Goal: Information Seeking & Learning: Learn about a topic

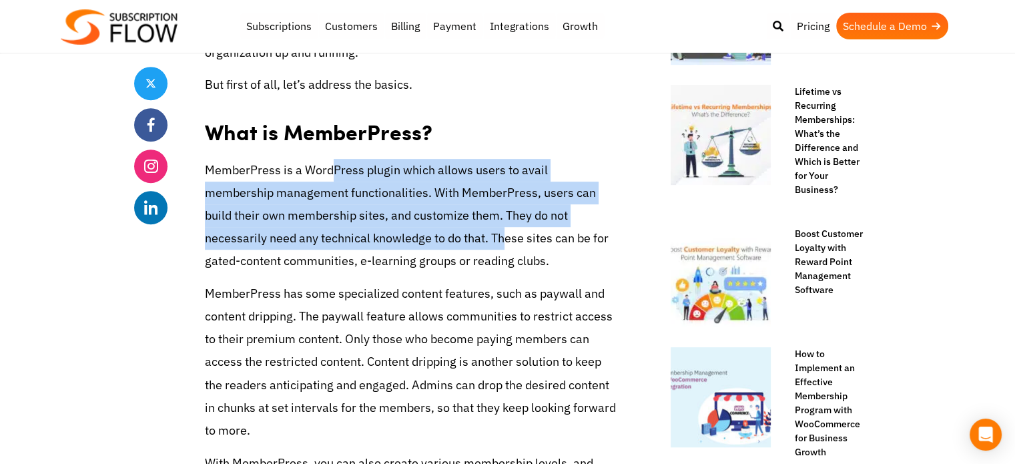
drag, startPoint x: 388, startPoint y: 235, endPoint x: 423, endPoint y: 205, distance: 45.4
click at [336, 170] on p "MemberPress is a WordPress plugin which allows users to avail membership manage…" at bounding box center [410, 216] width 411 height 114
drag, startPoint x: 423, startPoint y: 205, endPoint x: 372, endPoint y: 204, distance: 50.7
click at [423, 205] on p "MemberPress is a WordPress plugin which allows users to avail membership manage…" at bounding box center [410, 216] width 411 height 114
click at [378, 225] on p "MemberPress is a WordPress plugin which allows users to avail membership manage…" at bounding box center [410, 216] width 411 height 114
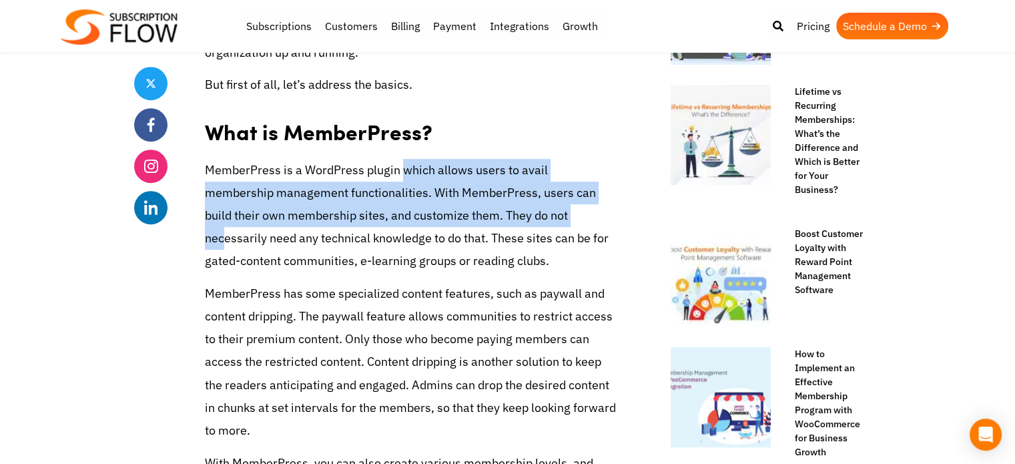
drag, startPoint x: 501, startPoint y: 216, endPoint x: 466, endPoint y: 204, distance: 37.4
click at [404, 164] on p "MemberPress is a WordPress plugin which allows users to avail membership manage…" at bounding box center [410, 216] width 411 height 114
click at [525, 226] on p "MemberPress is a WordPress plugin which allows users to avail membership manage…" at bounding box center [410, 216] width 411 height 114
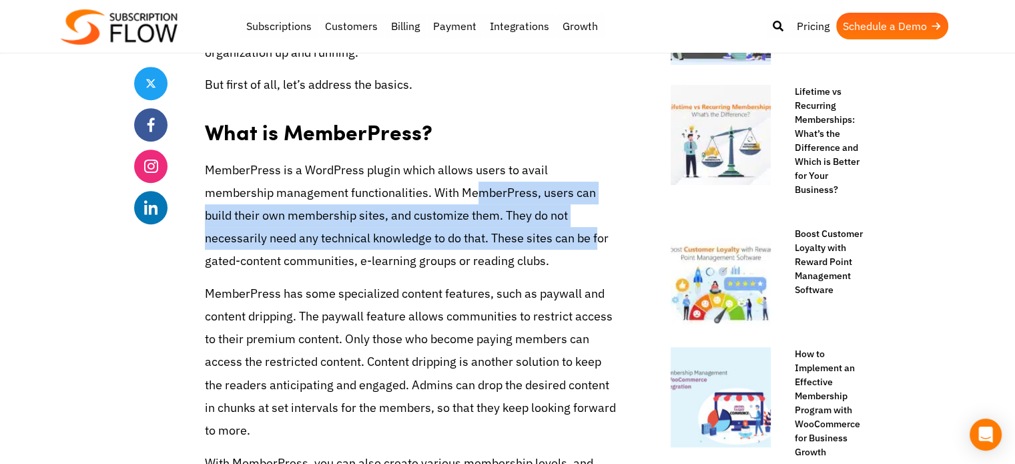
drag, startPoint x: 433, startPoint y: 199, endPoint x: 493, endPoint y: 209, distance: 60.9
click at [398, 186] on p "MemberPress is a WordPress plugin which allows users to avail membership manage…" at bounding box center [410, 216] width 411 height 114
click at [493, 209] on p "MemberPress is a WordPress plugin which allows users to avail membership manage…" at bounding box center [410, 216] width 411 height 114
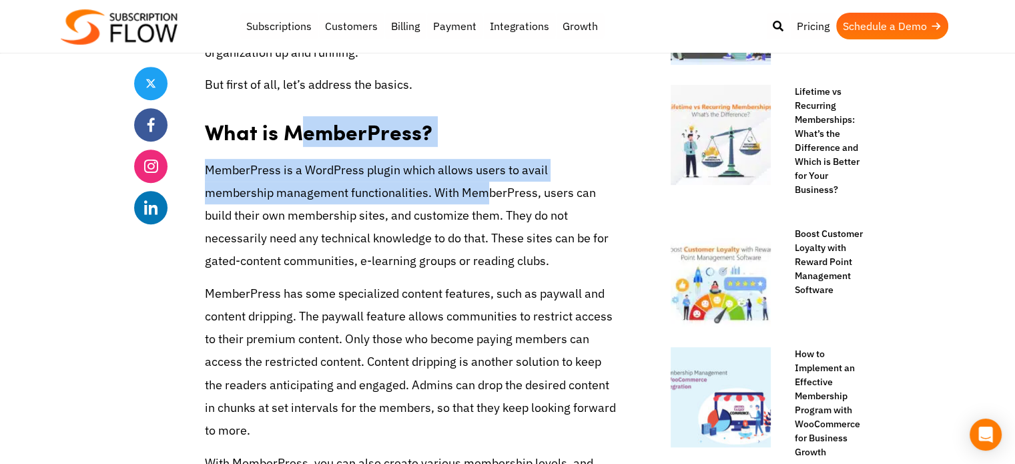
drag, startPoint x: 402, startPoint y: 198, endPoint x: 384, endPoint y: 176, distance: 27.5
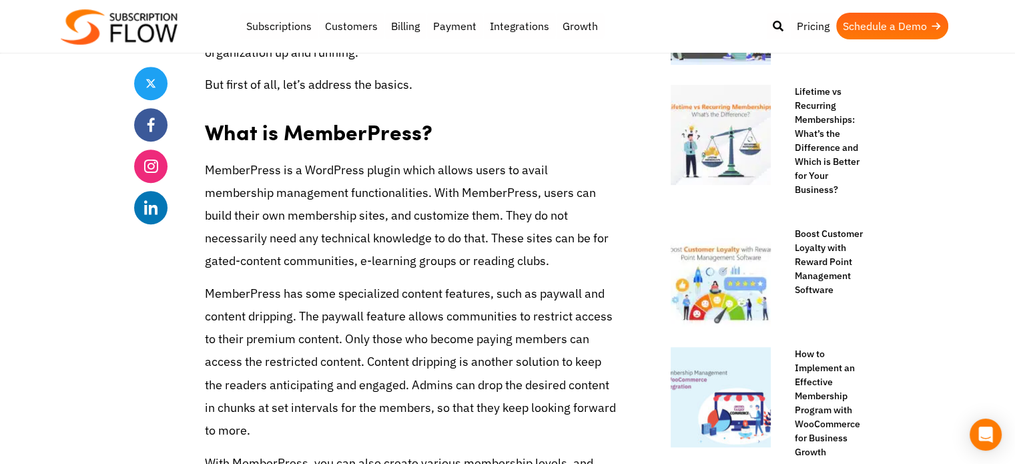
click at [577, 224] on p "MemberPress is a WordPress plugin which allows users to avail membership manage…" at bounding box center [410, 216] width 411 height 114
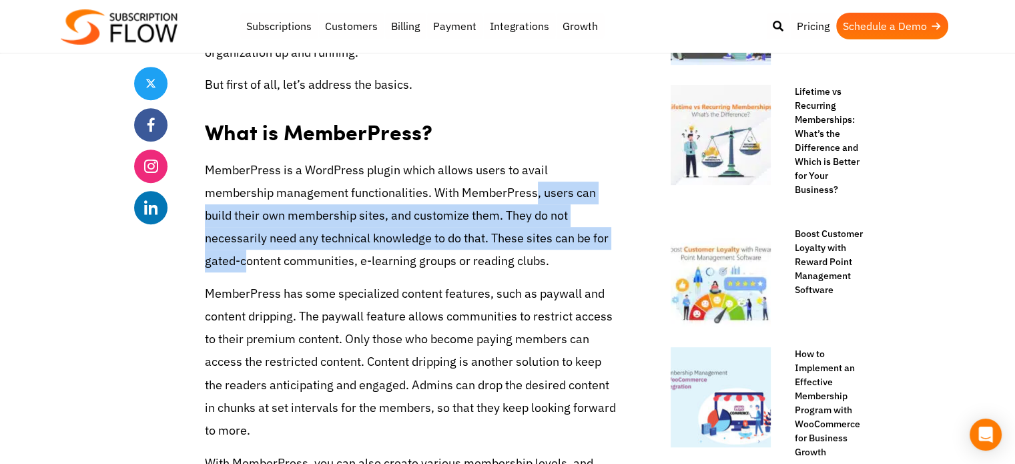
drag, startPoint x: 499, startPoint y: 210, endPoint x: 519, endPoint y: 222, distance: 23.4
click at [465, 192] on p "MemberPress is a WordPress plugin which allows users to avail membership manage…" at bounding box center [410, 216] width 411 height 114
click at [526, 226] on p "MemberPress is a WordPress plugin which allows users to avail membership manage…" at bounding box center [410, 216] width 411 height 114
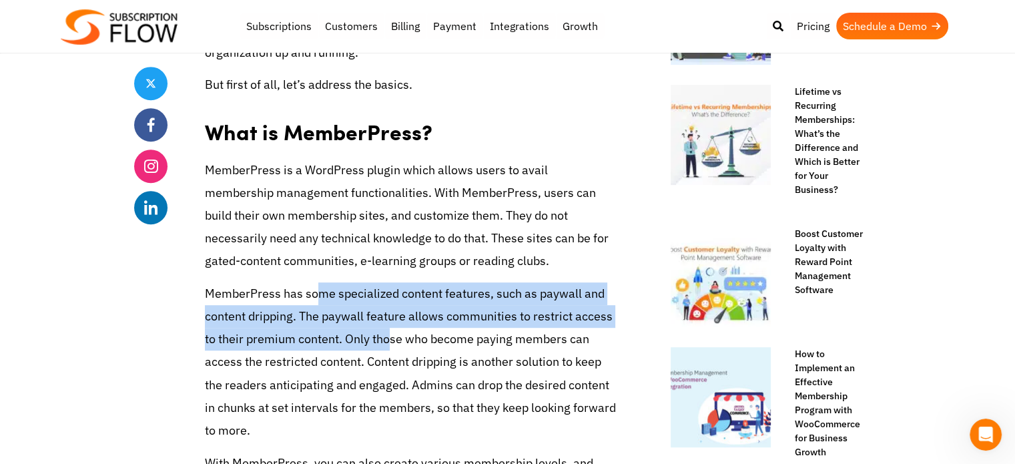
drag, startPoint x: 361, startPoint y: 328, endPoint x: 372, endPoint y: 302, distance: 27.5
click at [320, 288] on p "MemberPress has some specialized content features, such as paywall and content …" at bounding box center [410, 362] width 411 height 160
click at [441, 318] on p "MemberPress has some specialized content features, such as paywall and content …" at bounding box center [410, 362] width 411 height 160
click at [467, 308] on p "MemberPress has some specialized content features, such as paywall and content …" at bounding box center [410, 362] width 411 height 160
drag, startPoint x: 414, startPoint y: 293, endPoint x: 472, endPoint y: 325, distance: 66.3
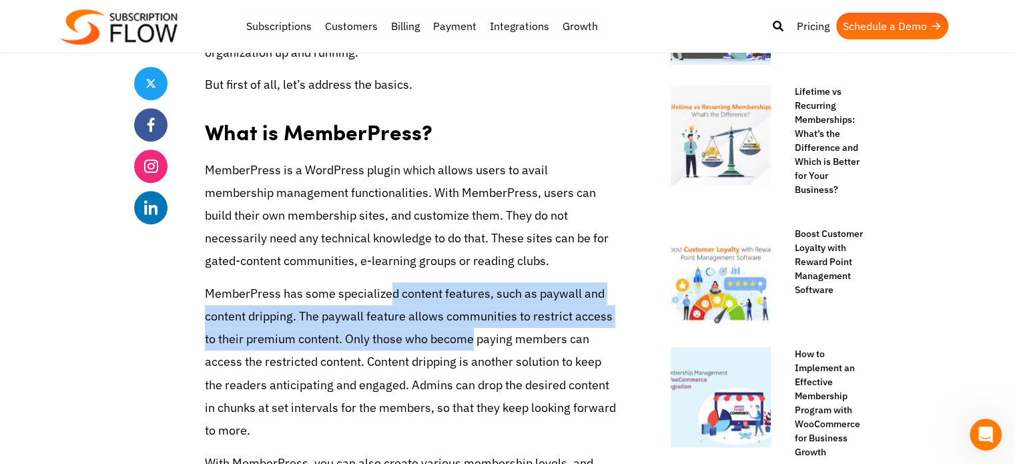
click at [402, 286] on p "MemberPress has some specialized content features, such as paywall and content …" at bounding box center [410, 362] width 411 height 160
click at [473, 325] on p "MemberPress has some specialized content features, such as paywall and content …" at bounding box center [410, 362] width 411 height 160
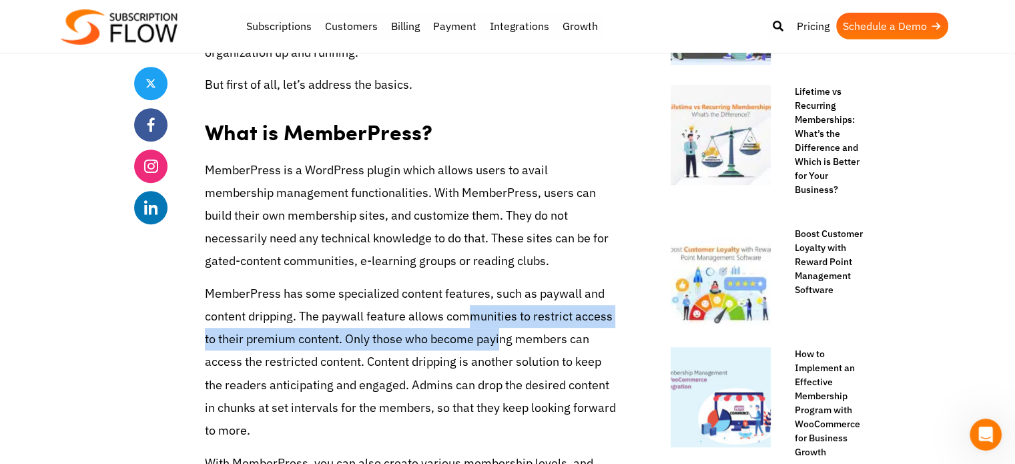
drag, startPoint x: 484, startPoint y: 348, endPoint x: 456, endPoint y: 306, distance: 50.5
click at [456, 306] on p "MemberPress has some specialized content features, such as paywall and content …" at bounding box center [410, 362] width 411 height 160
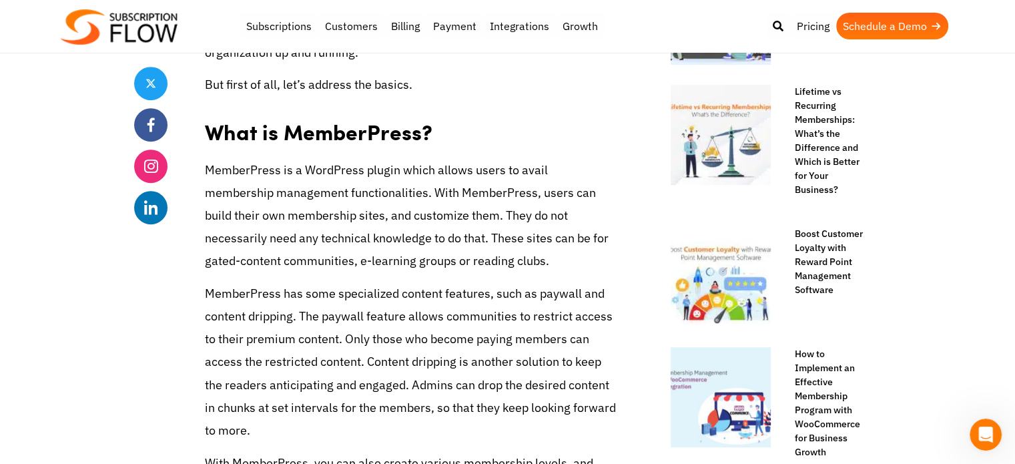
click at [487, 349] on p "MemberPress has some specialized content features, such as paywall and content …" at bounding box center [410, 362] width 411 height 160
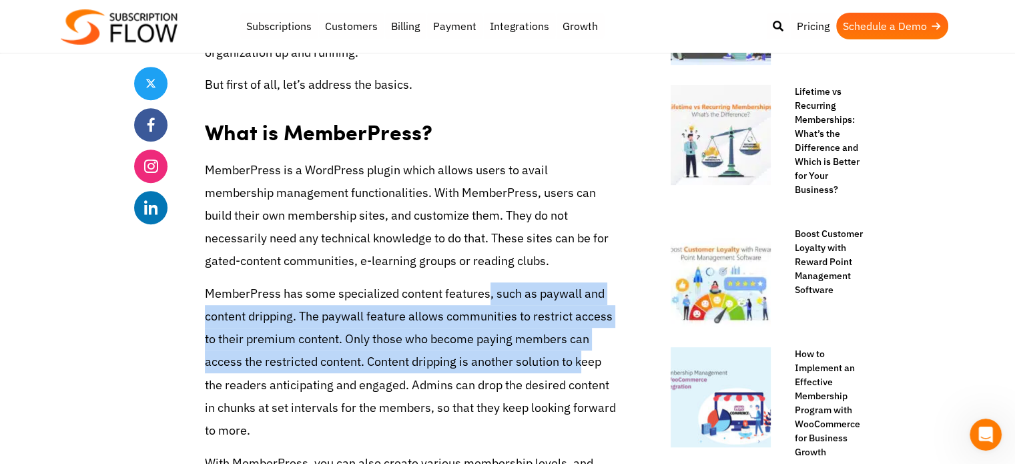
drag, startPoint x: 507, startPoint y: 314, endPoint x: 517, endPoint y: 348, distance: 35.7
click at [487, 286] on p "MemberPress has some specialized content features, such as paywall and content …" at bounding box center [410, 362] width 411 height 160
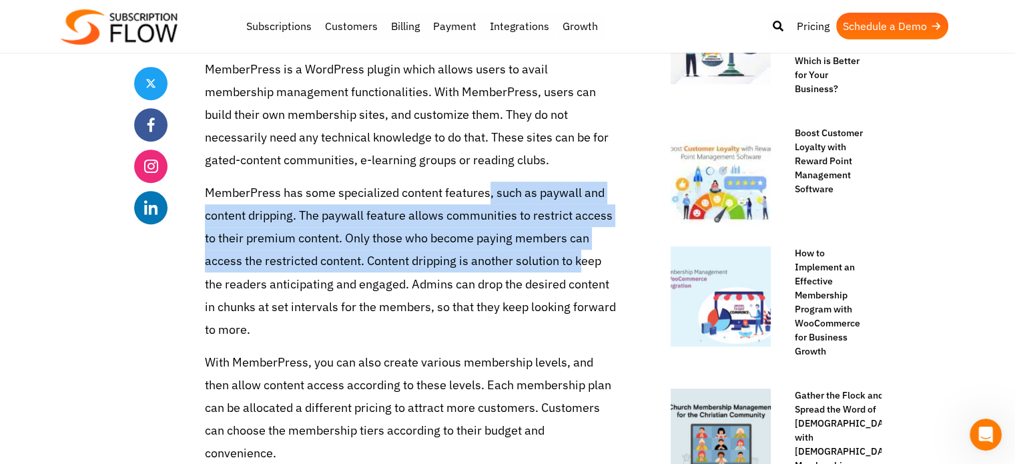
scroll to position [868, 0]
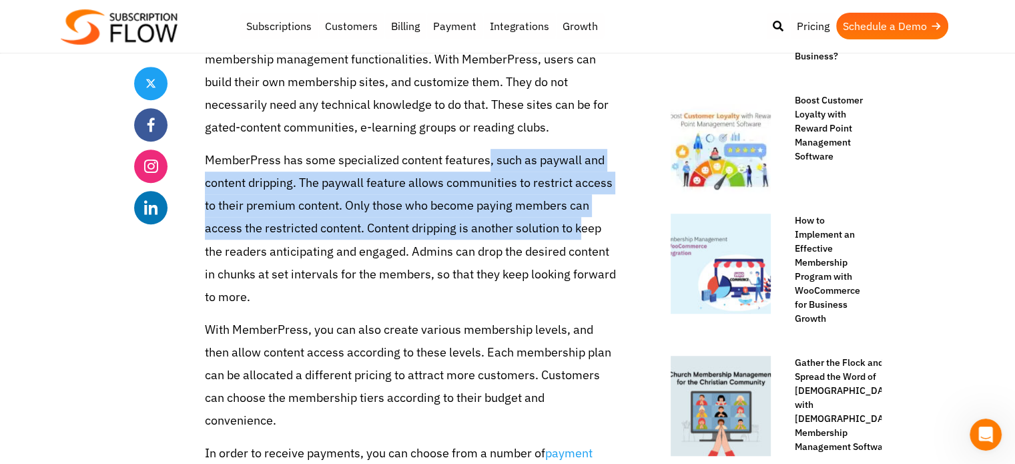
click at [389, 238] on p "MemberPress has some specialized content features, such as paywall and content …" at bounding box center [410, 229] width 411 height 160
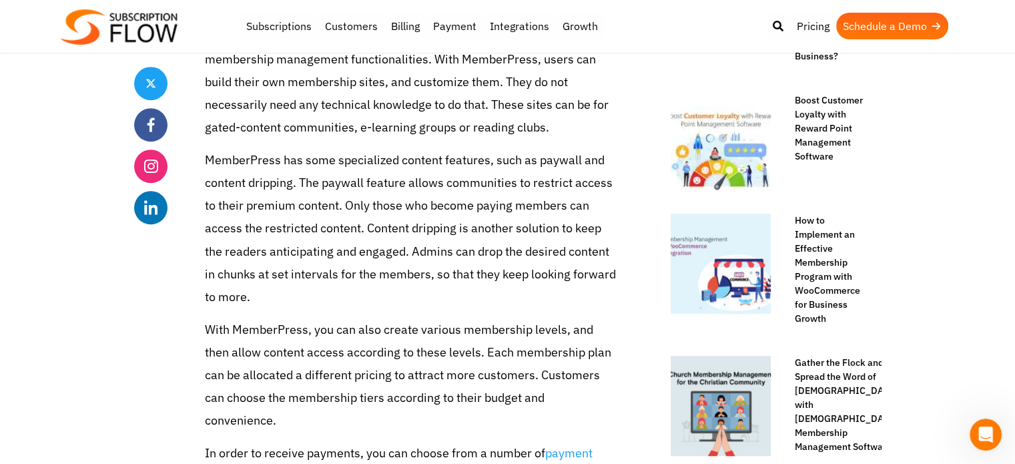
click at [481, 258] on p "MemberPress has some specialized content features, such as paywall and content …" at bounding box center [410, 229] width 411 height 160
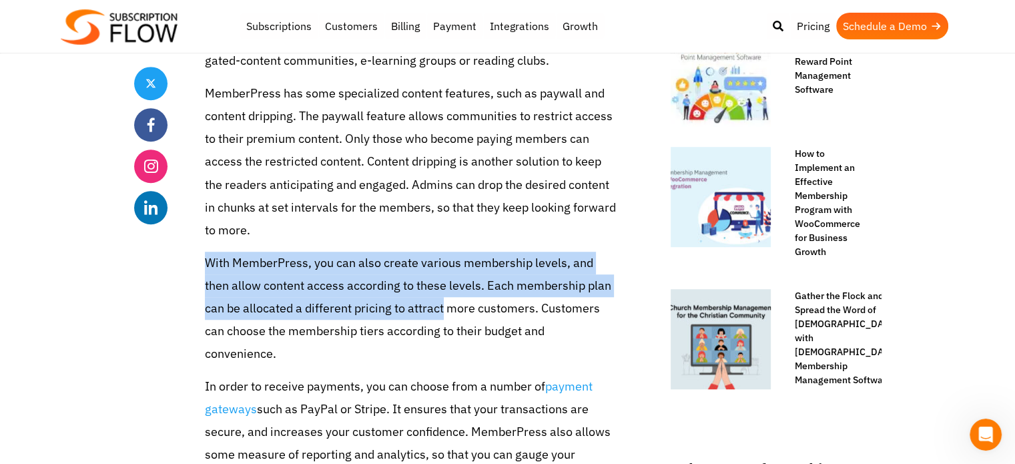
drag, startPoint x: 439, startPoint y: 312, endPoint x: 397, endPoint y: 238, distance: 85.4
click at [427, 261] on p "With MemberPress, you can also create various membership levels, and then allow…" at bounding box center [410, 309] width 411 height 114
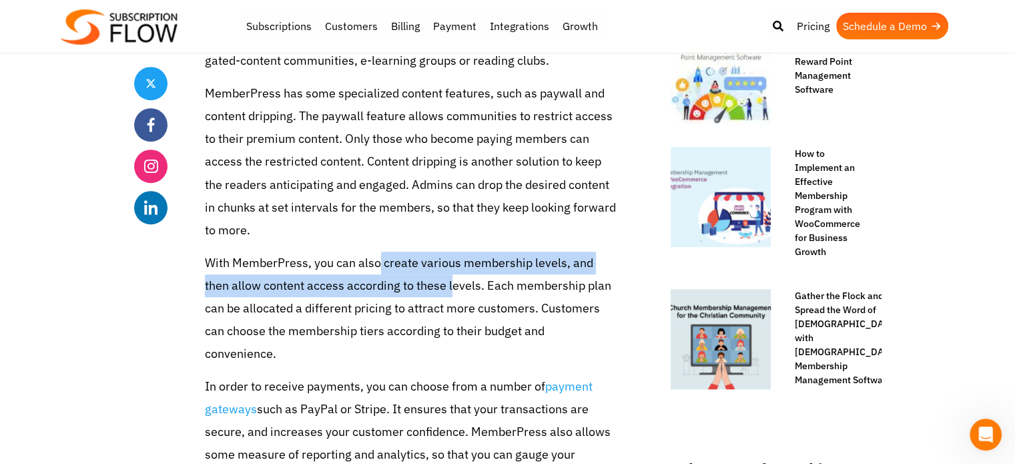
click at [456, 292] on p "With MemberPress, you can also create various membership levels, and then allow…" at bounding box center [410, 309] width 411 height 114
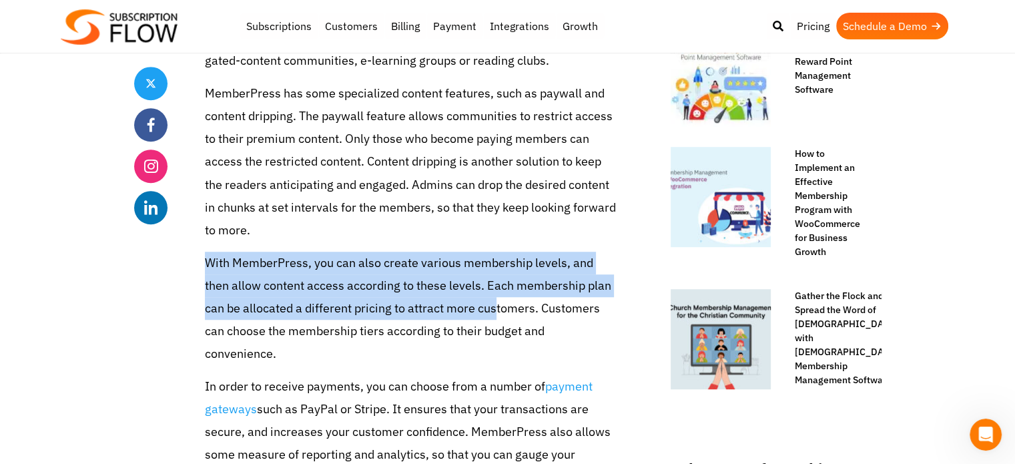
drag, startPoint x: 447, startPoint y: 275, endPoint x: 384, endPoint y: 224, distance: 81.6
click at [483, 268] on p "With MemberPress, you can also create various membership levels, and then allow…" at bounding box center [410, 309] width 411 height 114
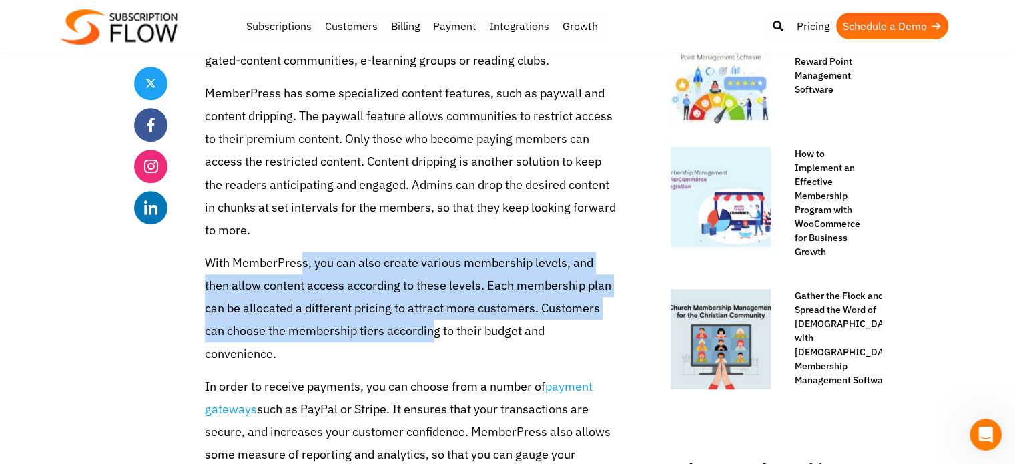
drag, startPoint x: 404, startPoint y: 336, endPoint x: 304, endPoint y: 242, distance: 136.5
click at [426, 281] on p "With MemberPress, you can also create various membership levels, and then allow…" at bounding box center [410, 309] width 411 height 114
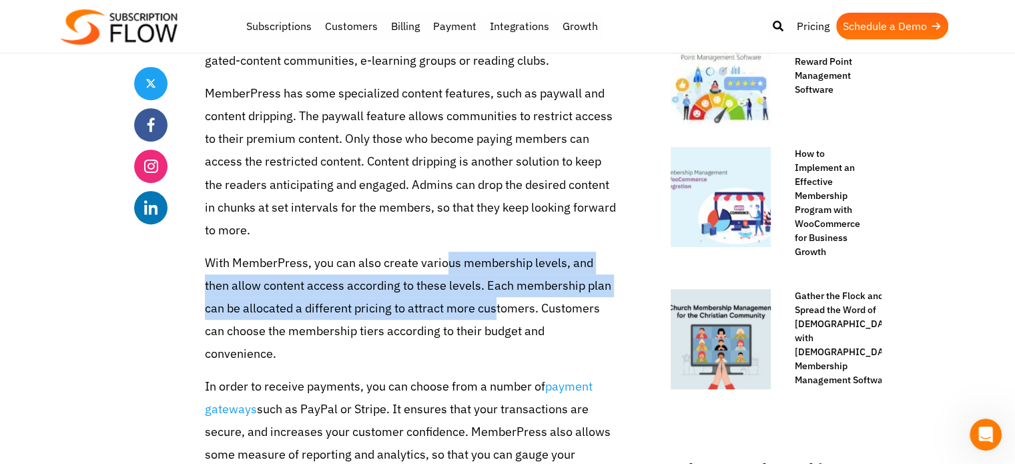
drag, startPoint x: 483, startPoint y: 301, endPoint x: 437, endPoint y: 242, distance: 74.6
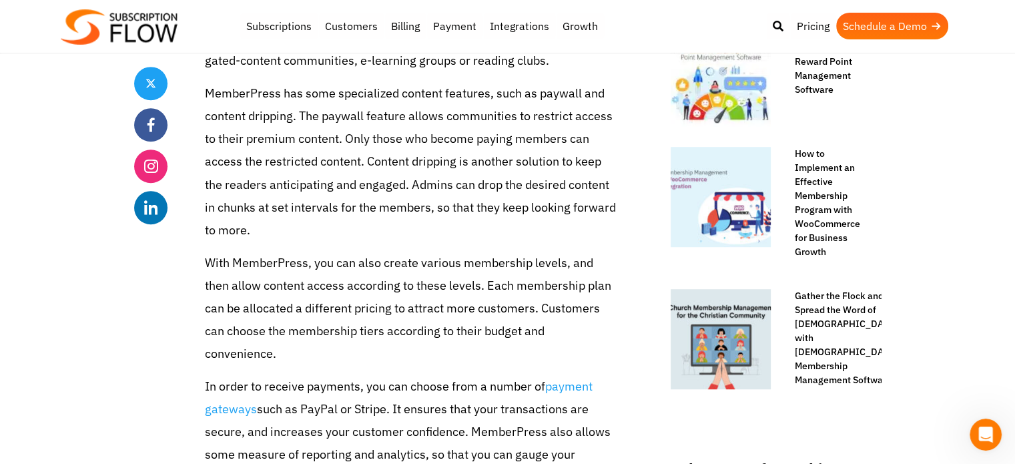
drag, startPoint x: 533, startPoint y: 316, endPoint x: 526, endPoint y: 314, distance: 6.8
click at [533, 316] on p "With MemberPress, you can also create various membership levels, and then allow…" at bounding box center [410, 309] width 411 height 114
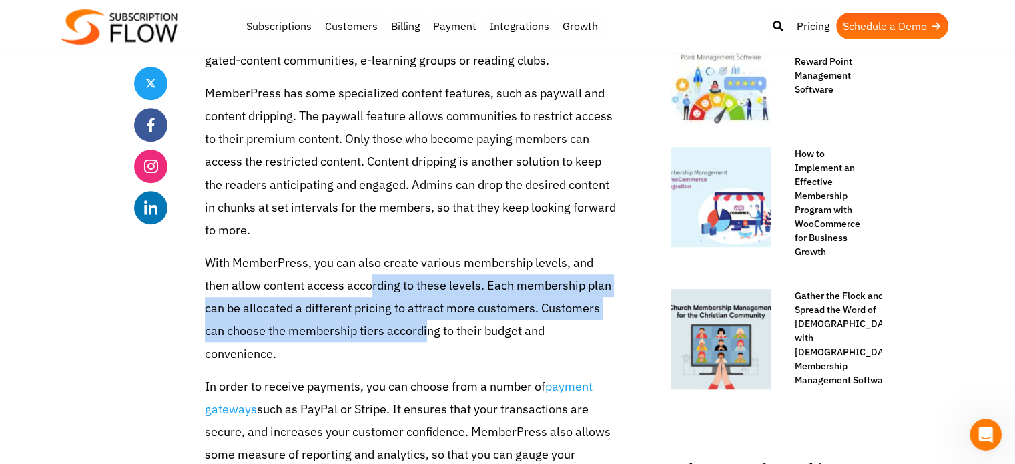
drag, startPoint x: 400, startPoint y: 324, endPoint x: 362, endPoint y: 263, distance: 71.9
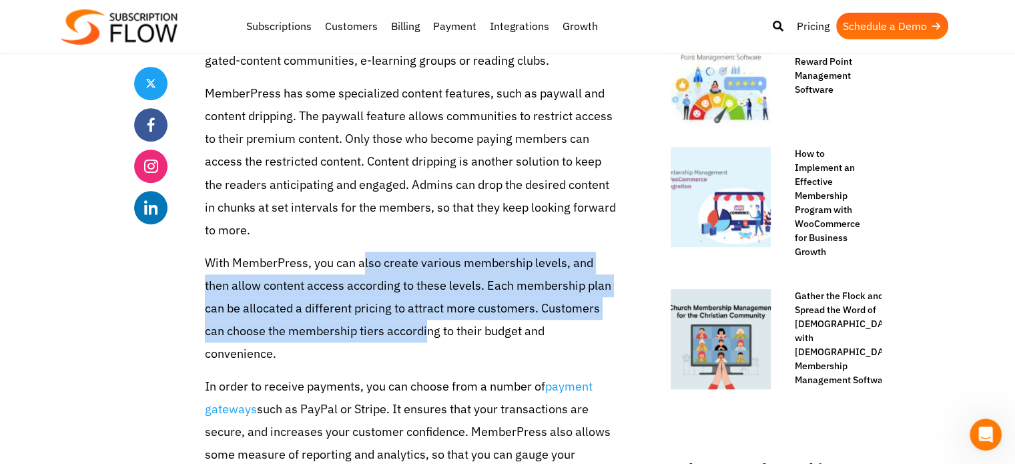
click at [362, 263] on p "With MemberPress, you can also create various membership levels, and then allow…" at bounding box center [410, 309] width 411 height 114
drag, startPoint x: 466, startPoint y: 310, endPoint x: 457, endPoint y: 315, distance: 10.8
click at [465, 310] on p "With MemberPress, you can also create various membership levels, and then allow…" at bounding box center [410, 309] width 411 height 114
click at [438, 325] on p "With MemberPress, you can also create various membership levels, and then allow…" at bounding box center [410, 309] width 411 height 114
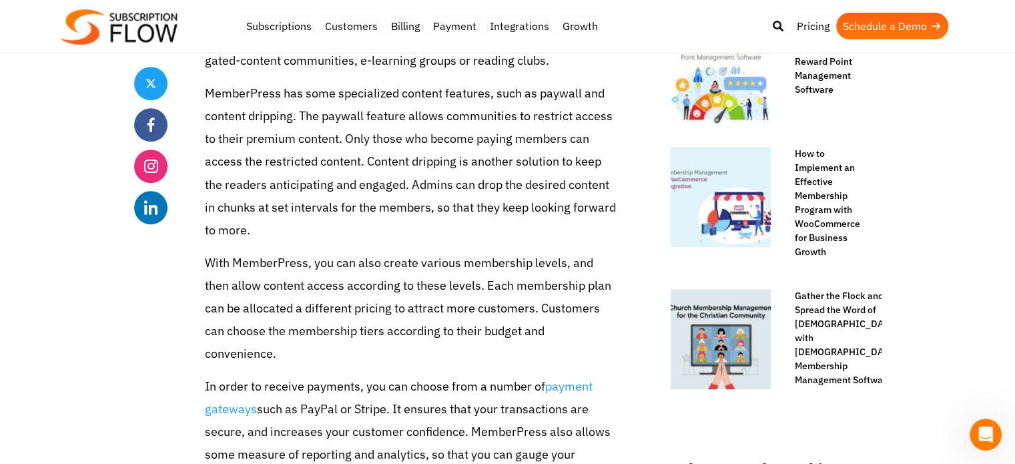
click at [475, 293] on p "With MemberPress, you can also create various membership levels, and then allow…" at bounding box center [410, 309] width 411 height 114
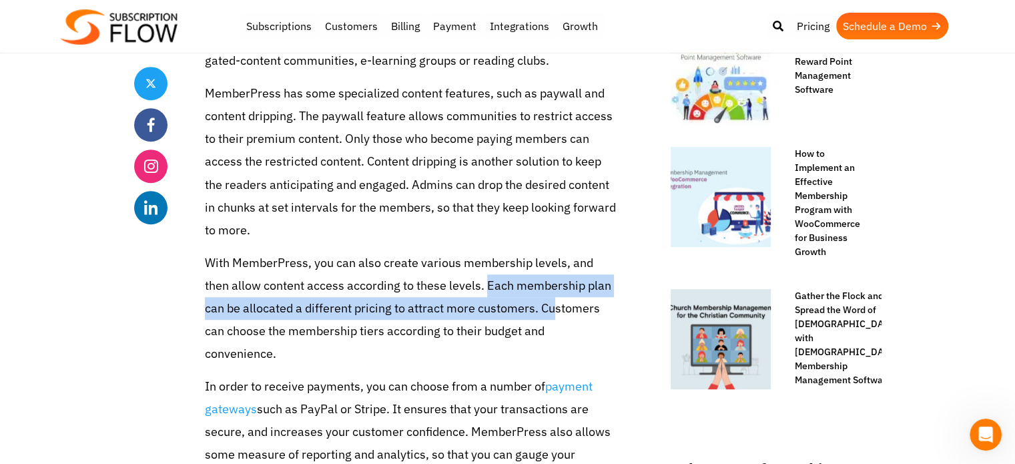
drag, startPoint x: 546, startPoint y: 313, endPoint x: 485, endPoint y: 286, distance: 66.6
click at [478, 283] on p "With MemberPress, you can also create various membership levels, and then allow…" at bounding box center [410, 309] width 411 height 114
click at [545, 306] on p "With MemberPress, you can also create various membership levels, and then allow…" at bounding box center [410, 309] width 411 height 114
drag, startPoint x: 572, startPoint y: 315, endPoint x: 542, endPoint y: 289, distance: 39.7
click at [539, 289] on p "With MemberPress, you can also create various membership levels, and then allow…" at bounding box center [410, 309] width 411 height 114
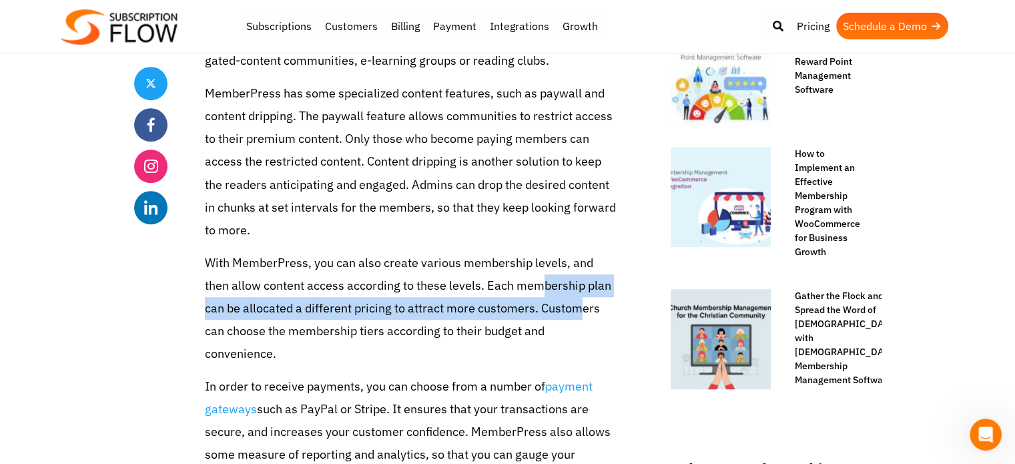
click at [565, 303] on p "With MemberPress, you can also create various membership levels, and then allow…" at bounding box center [410, 309] width 411 height 114
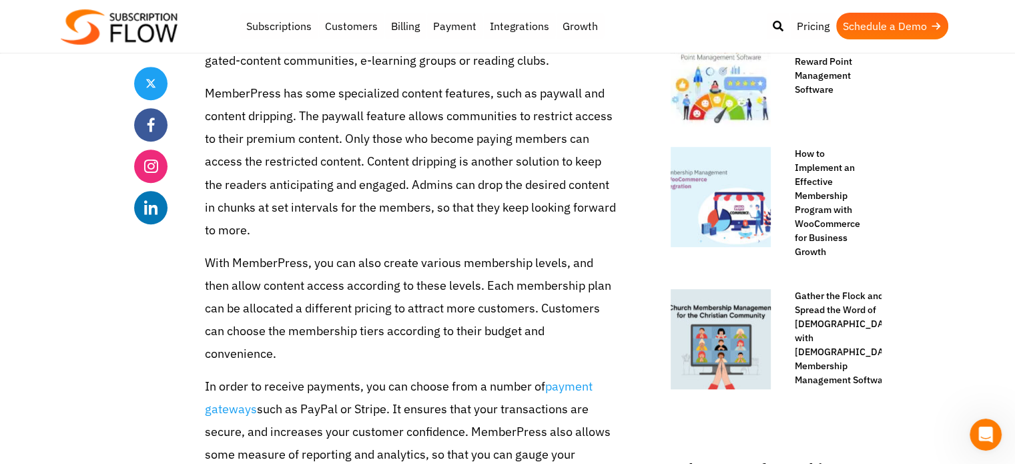
drag, startPoint x: 572, startPoint y: 316, endPoint x: 579, endPoint y: 321, distance: 8.7
click at [573, 316] on p "With MemberPress, you can also create various membership levels, and then allow…" at bounding box center [410, 309] width 411 height 114
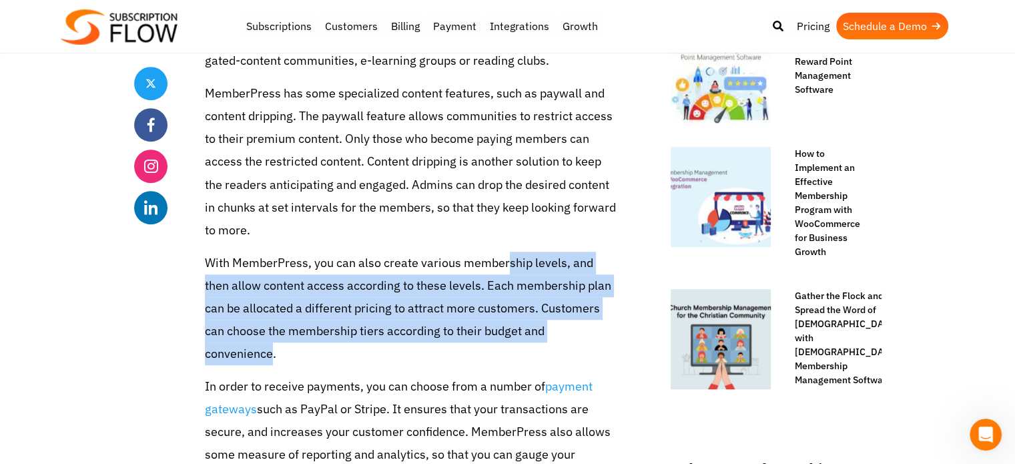
drag, startPoint x: 588, startPoint y: 339, endPoint x: 545, endPoint y: 314, distance: 49.3
click at [510, 266] on p "With MemberPress, you can also create various membership levels, and then allow…" at bounding box center [410, 309] width 411 height 114
click at [545, 315] on p "With MemberPress, you can also create various membership levels, and then allow…" at bounding box center [410, 309] width 411 height 114
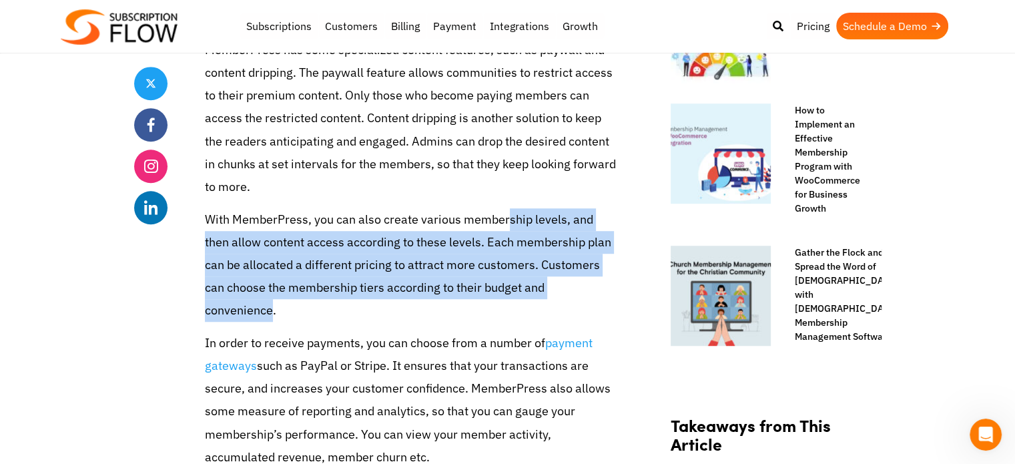
scroll to position [1001, 0]
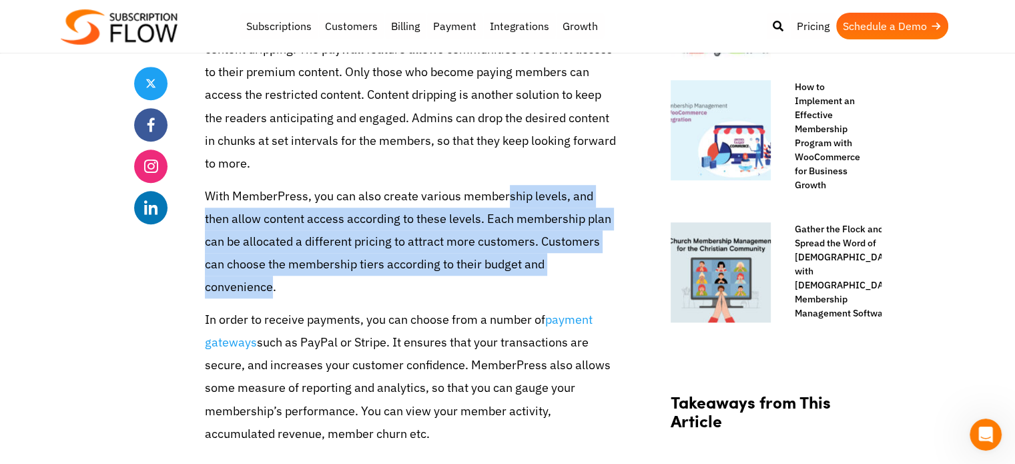
click at [491, 258] on p "With MemberPress, you can also create various membership levels, and then allow…" at bounding box center [410, 242] width 411 height 114
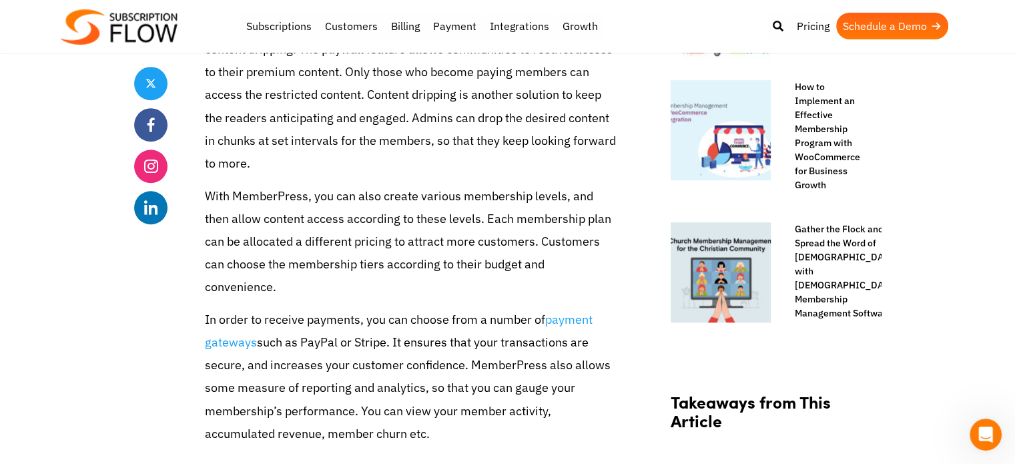
click at [433, 308] on p "In order to receive payments, you can choose from a number of payment gateways …" at bounding box center [410, 376] width 411 height 137
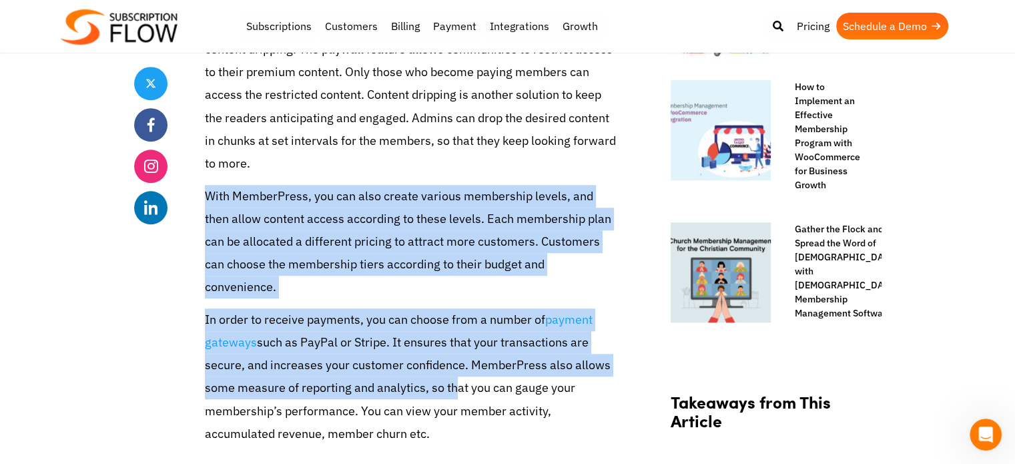
drag, startPoint x: 438, startPoint y: 346, endPoint x: 373, endPoint y: 196, distance: 163.5
click at [453, 314] on p "In order to receive payments, you can choose from a number of payment gateways …" at bounding box center [410, 376] width 411 height 137
click at [415, 319] on p "In order to receive payments, you can choose from a number of payment gateways …" at bounding box center [410, 376] width 411 height 137
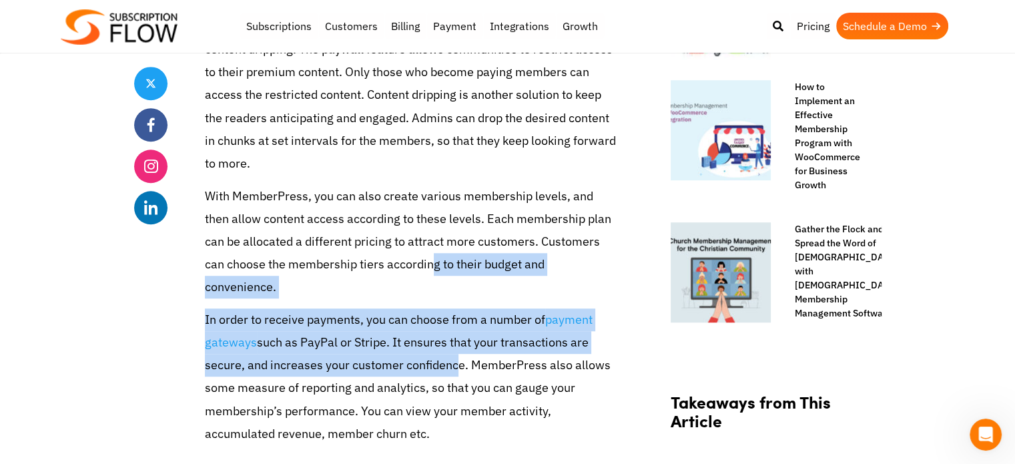
drag, startPoint x: 450, startPoint y: 341, endPoint x: 433, endPoint y: 314, distance: 31.8
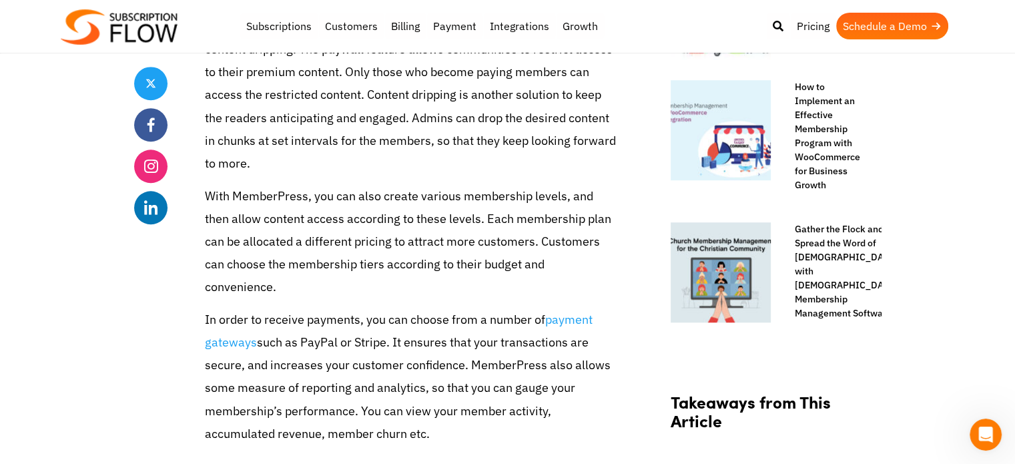
click at [463, 338] on p "In order to receive payments, you can choose from a number of payment gateways …" at bounding box center [410, 376] width 411 height 137
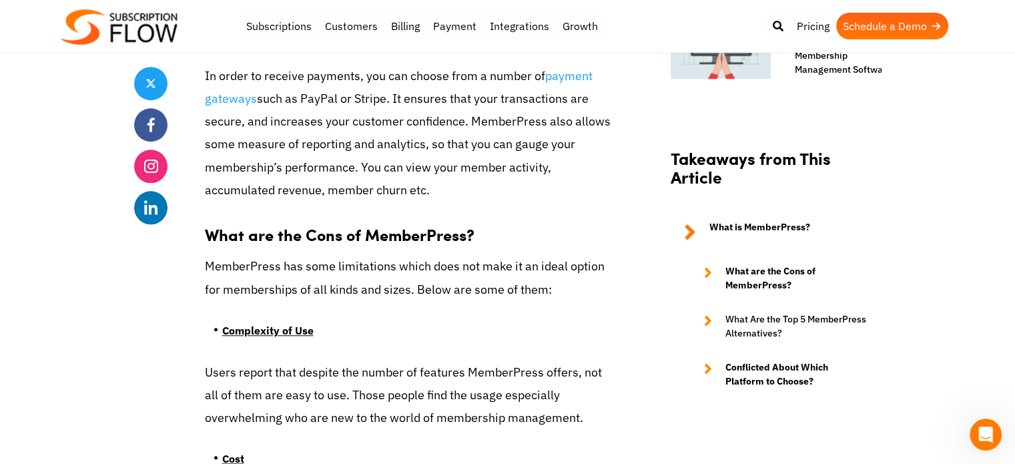
scroll to position [1268, 0]
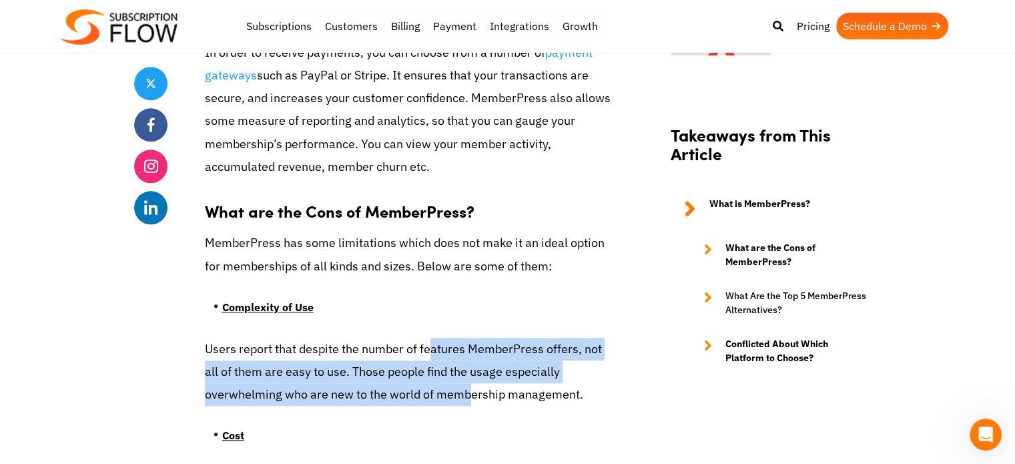
drag, startPoint x: 453, startPoint y: 344, endPoint x: 430, endPoint y: 316, distance: 36.5
click at [429, 338] on p "Users report that despite the number of features MemberPress offers, not all of…" at bounding box center [410, 372] width 411 height 69
click at [539, 338] on p "Users report that despite the number of features MemberPress offers, not all of…" at bounding box center [410, 372] width 411 height 69
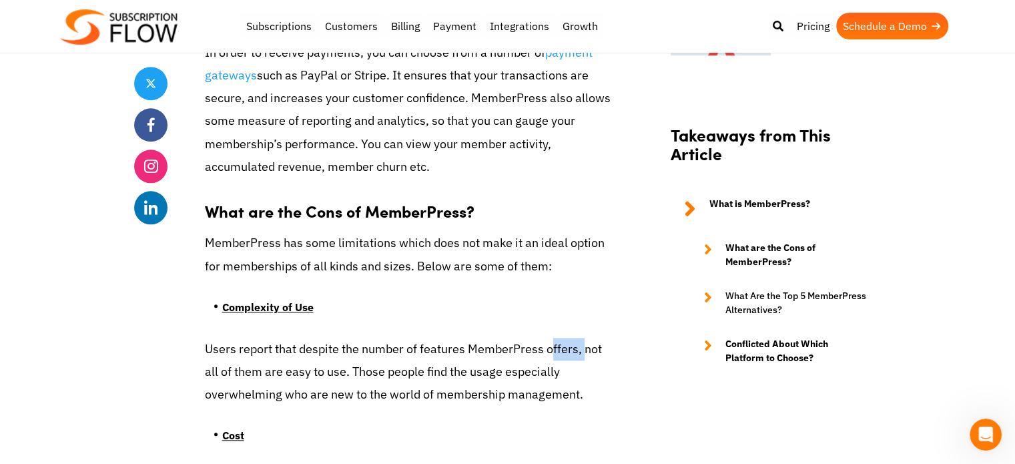
drag, startPoint x: 579, startPoint y: 335, endPoint x: 537, endPoint y: 315, distance: 46.6
click at [537, 338] on p "Users report that despite the number of features MemberPress offers, not all of…" at bounding box center [410, 372] width 411 height 69
click at [563, 338] on p "Users report that despite the number of features MemberPress offers, not all of…" at bounding box center [410, 372] width 411 height 69
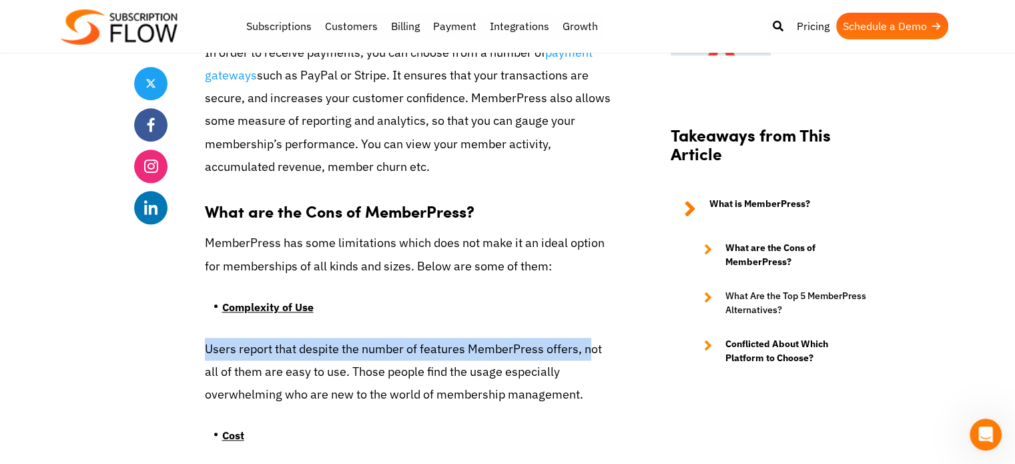
drag, startPoint x: 574, startPoint y: 329, endPoint x: 571, endPoint y: 335, distance: 6.9
click at [571, 338] on p "Users report that despite the number of features MemberPress offers, not all of…" at bounding box center [410, 372] width 411 height 69
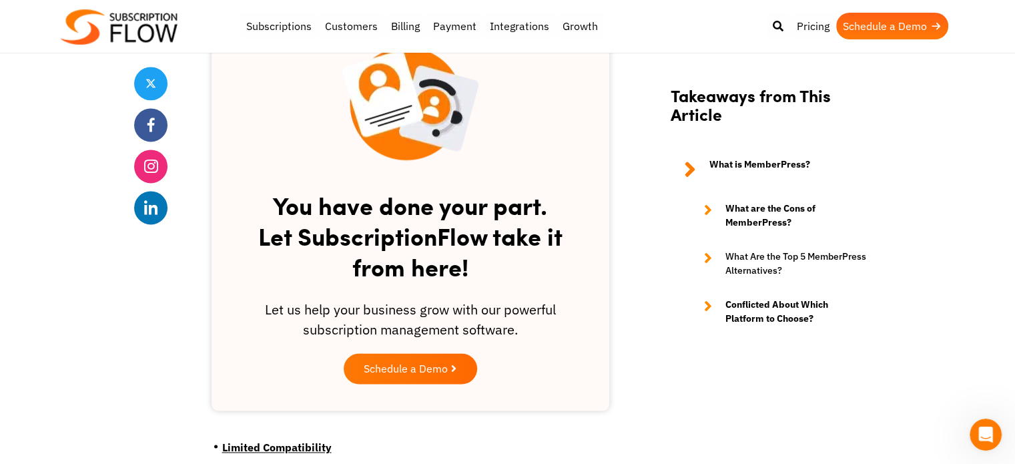
scroll to position [1936, 0]
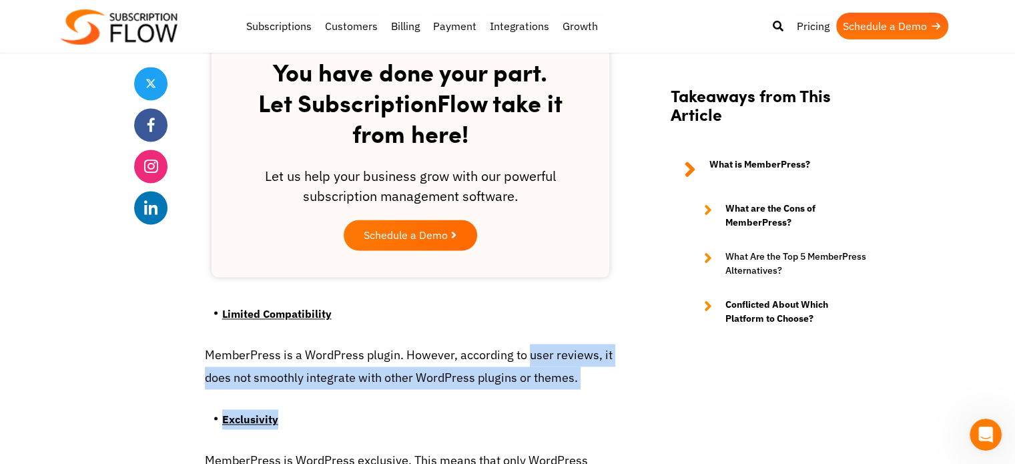
drag, startPoint x: 589, startPoint y: 381, endPoint x: 615, endPoint y: 357, distance: 34.9
click at [615, 357] on p "MemberPress is a WordPress plugin. However, according to user reviews, it does …" at bounding box center [410, 366] width 411 height 45
drag, startPoint x: 534, startPoint y: 368, endPoint x: 417, endPoint y: 325, distance: 124.6
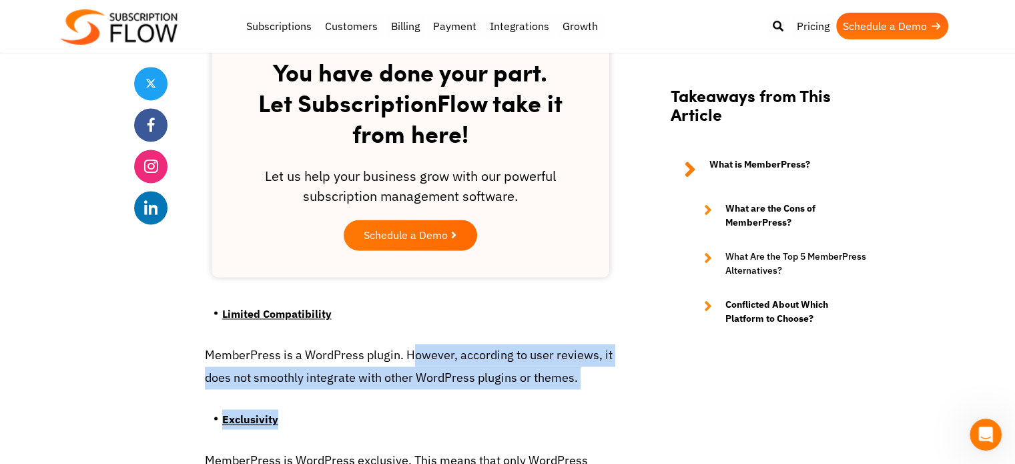
click at [537, 358] on p "MemberPress is a WordPress plugin. However, according to user reviews, it does …" at bounding box center [410, 366] width 411 height 45
drag, startPoint x: 557, startPoint y: 366, endPoint x: 507, endPoint y: 346, distance: 53.0
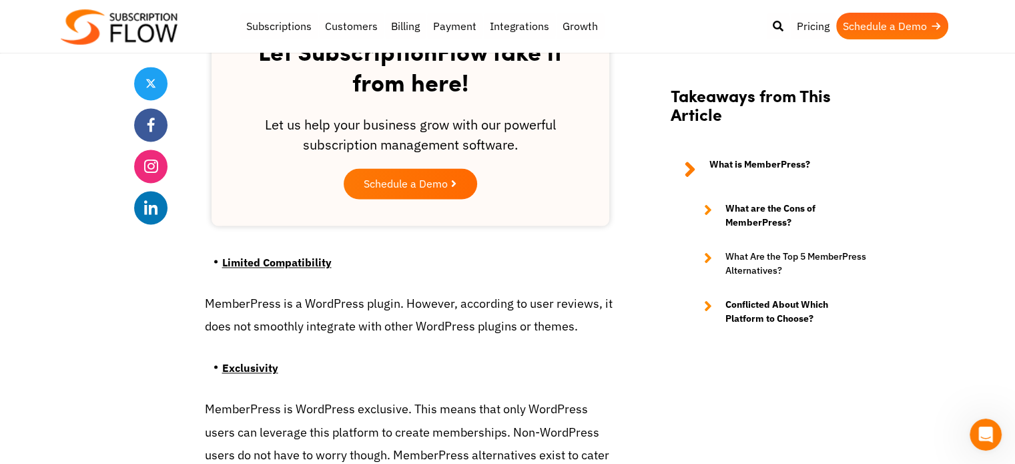
scroll to position [2069, 0]
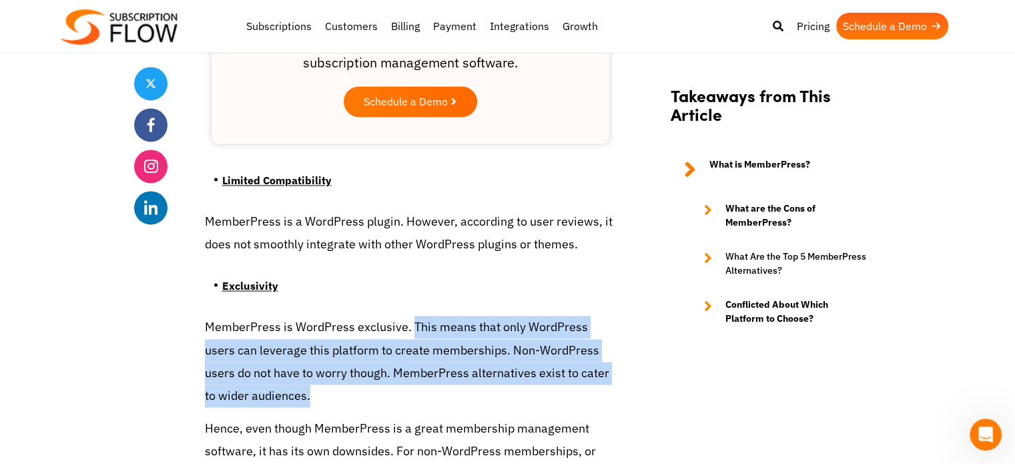
drag, startPoint x: 542, startPoint y: 354, endPoint x: 356, endPoint y: 309, distance: 191.5
click at [364, 316] on p "MemberPress is WordPress exclusive. This means that only WordPress users can le…" at bounding box center [410, 361] width 411 height 91
click at [523, 338] on p "MemberPress is WordPress exclusive. This means that only WordPress users can le…" at bounding box center [410, 361] width 411 height 91
click at [485, 349] on p "MemberPress is WordPress exclusive. This means that only WordPress users can le…" at bounding box center [410, 361] width 411 height 91
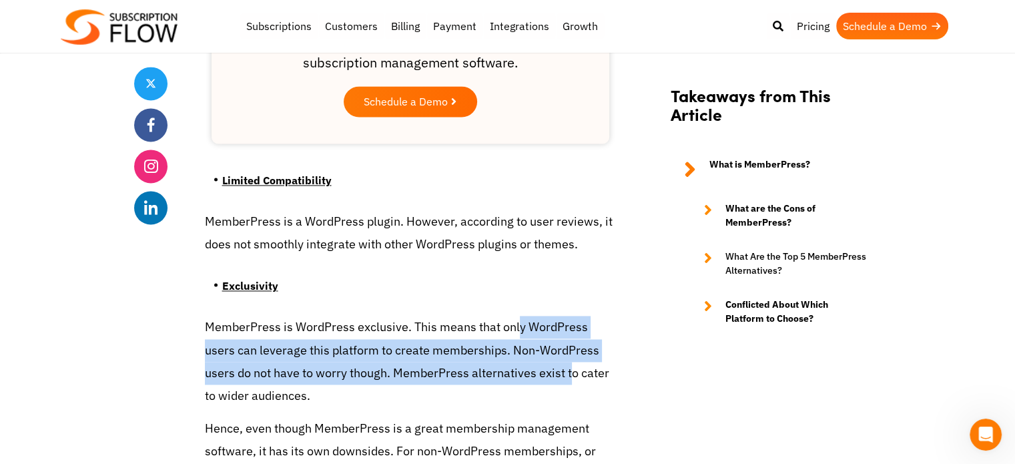
drag
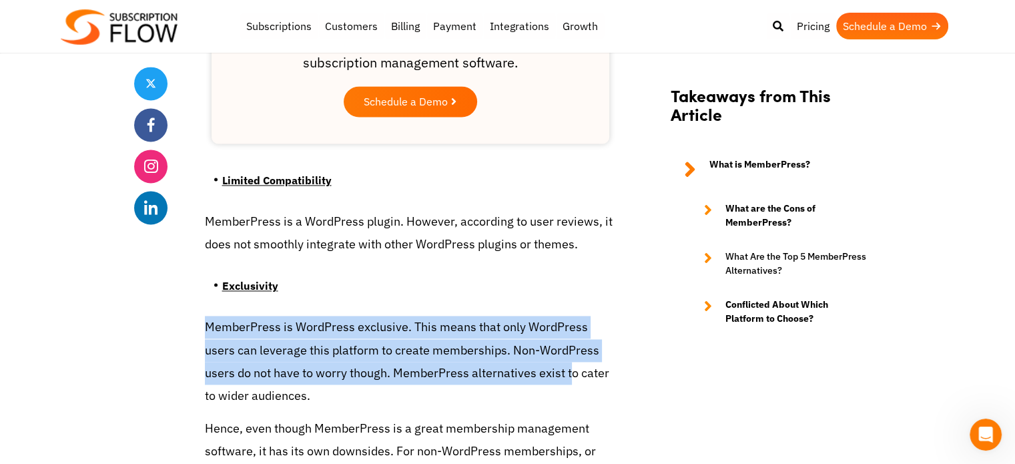
click at [589, 317] on p "MemberPress is WordPress exclusive. This means that only WordPress users can le…" at bounding box center [410, 361] width 411 height 91
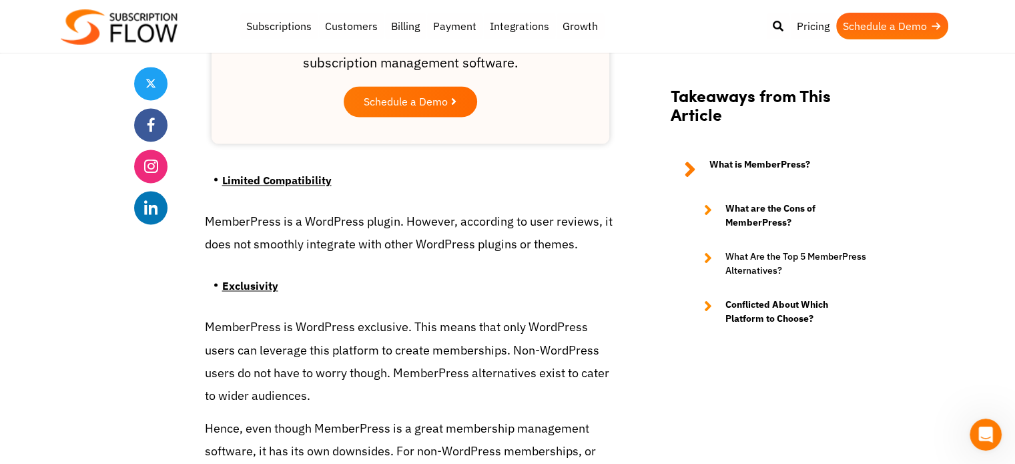
click at [585, 324] on p "MemberPress is WordPress exclusive. This means that only WordPress users can le…" at bounding box center [410, 361] width 411 height 91
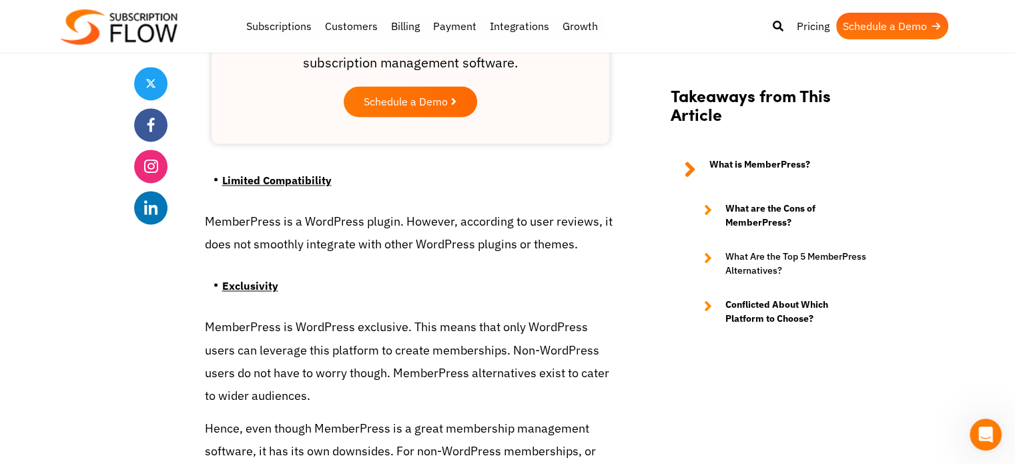
click at [502, 340] on p "MemberPress is WordPress exclusive. This means that only WordPress users can le…" at bounding box center [410, 361] width 411 height 91
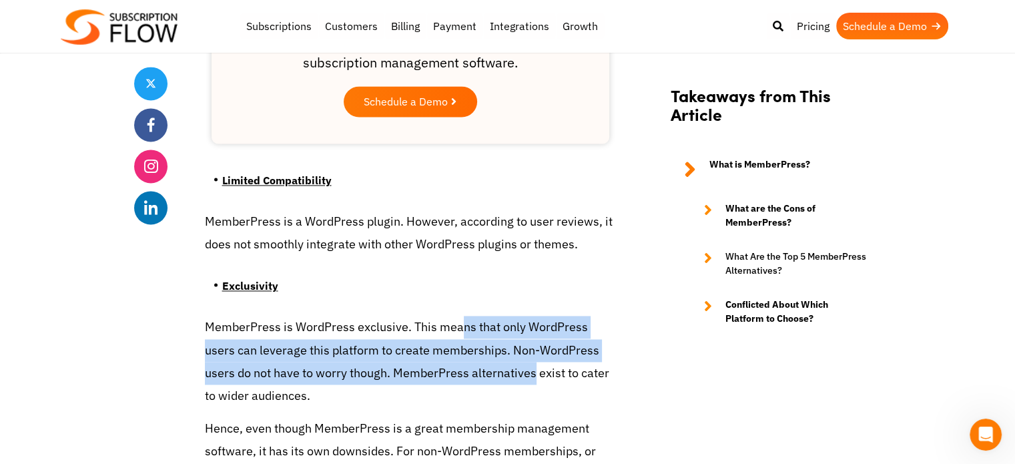
click at [459, 316] on p "MemberPress is WordPress exclusive. This means that only WordPress users can le…" at bounding box center [410, 361] width 411 height 91
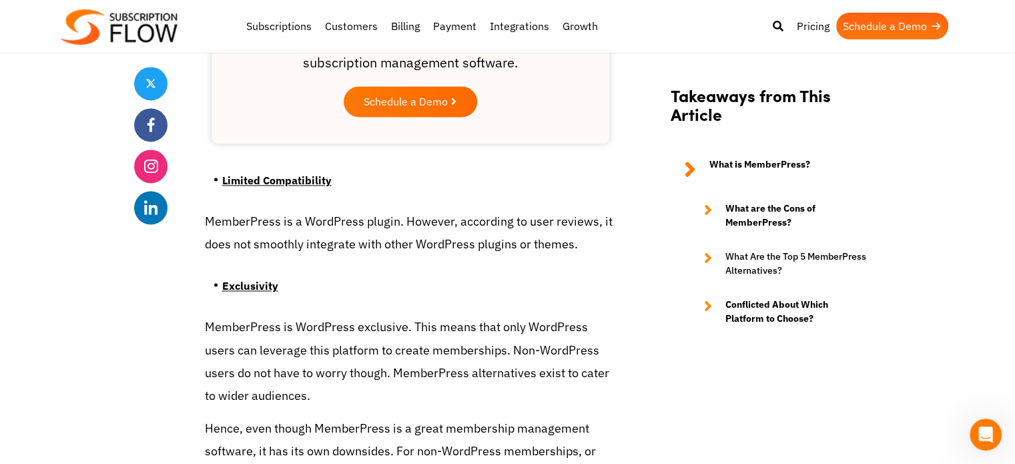
click at [583, 348] on p "MemberPress is WordPress exclusive. This means that only WordPress users can le…" at bounding box center [410, 361] width 411 height 91
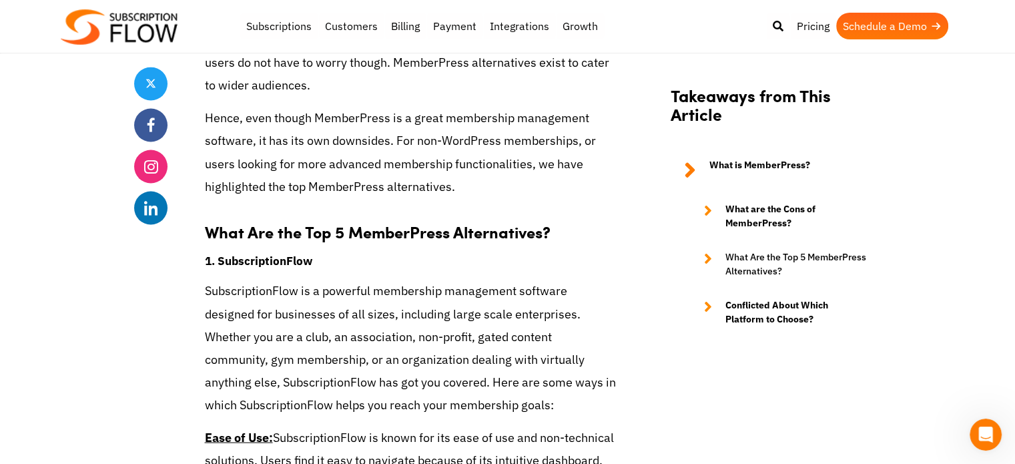
scroll to position [2403, 0]
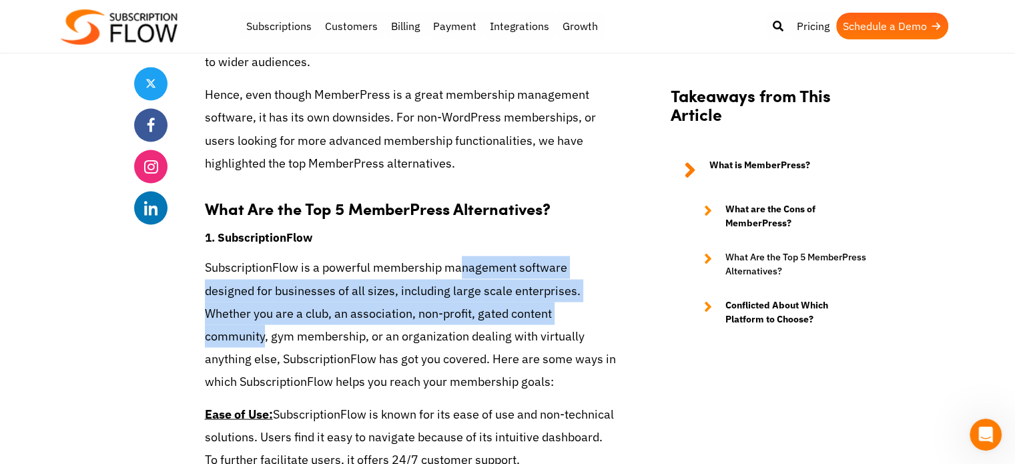
click at [522, 261] on p "SubscriptionFlow is a powerful membership management software designed for busi…" at bounding box center [410, 324] width 411 height 137
drag, startPoint x: 441, startPoint y: 254, endPoint x: 481, endPoint y: 269, distance: 42.9
click at [423, 256] on p "SubscriptionFlow is a powerful membership management software designed for busi…" at bounding box center [410, 324] width 411 height 137
click at [491, 271] on p "SubscriptionFlow is a powerful membership management software designed for busi…" at bounding box center [410, 324] width 411 height 137
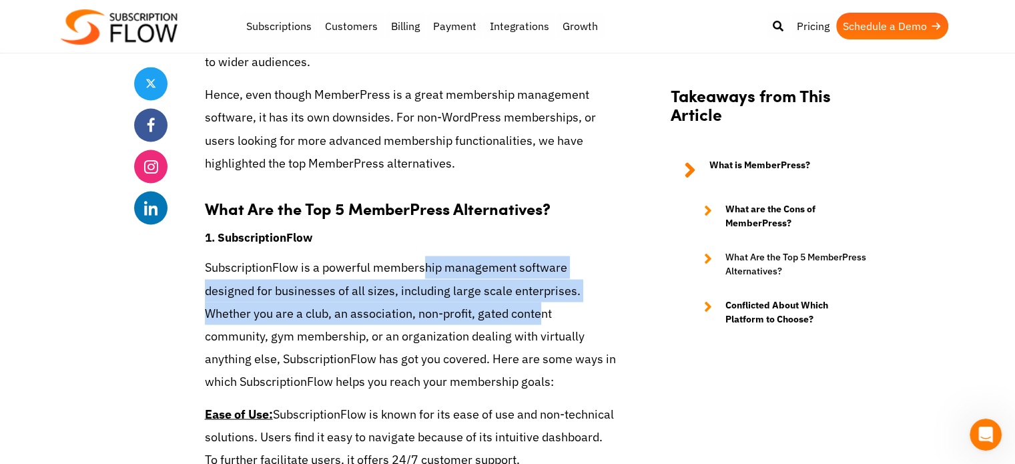
drag, startPoint x: 447, startPoint y: 284, endPoint x: 425, endPoint y: 253, distance: 37.8
click at [420, 256] on p "SubscriptionFlow is a powerful membership management software designed for busi…" at bounding box center [410, 324] width 411 height 137
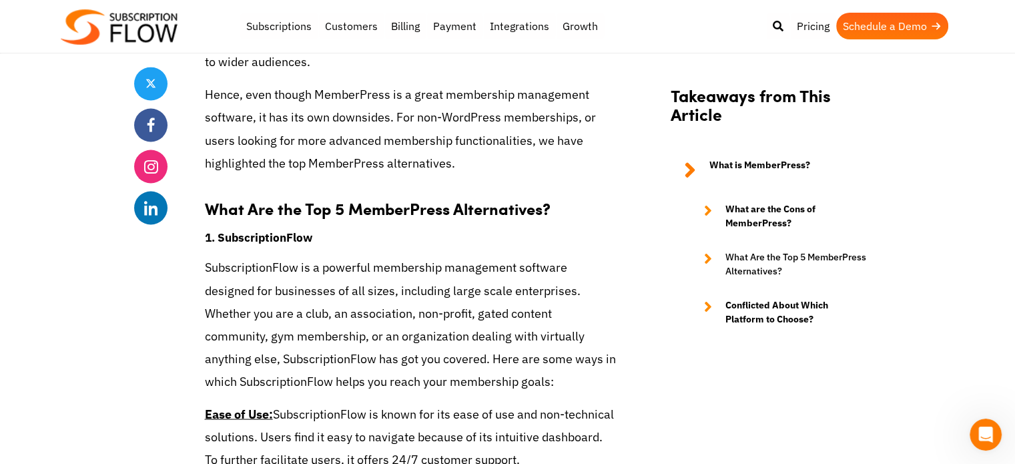
click at [473, 281] on p "SubscriptionFlow is a powerful membership management software designed for busi…" at bounding box center [410, 324] width 411 height 137
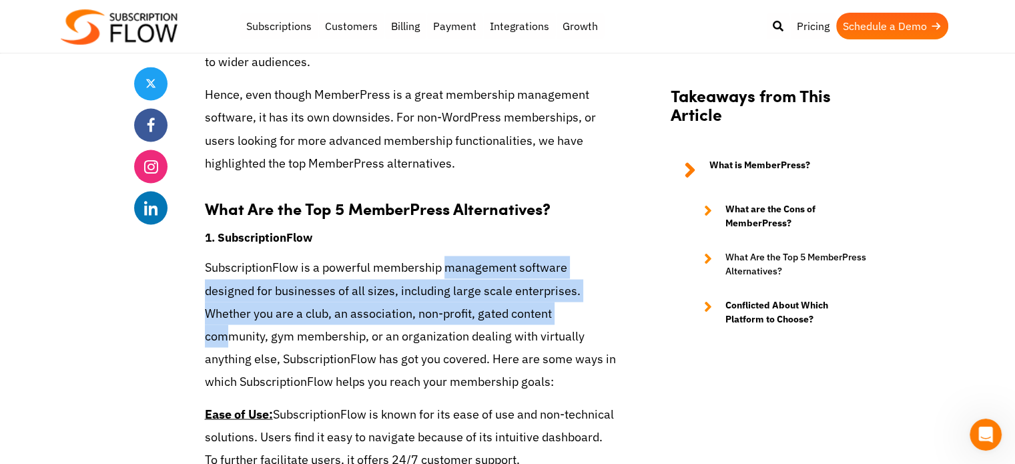
click at [439, 256] on p "SubscriptionFlow is a powerful membership management software designed for busi…" at bounding box center [410, 324] width 411 height 137
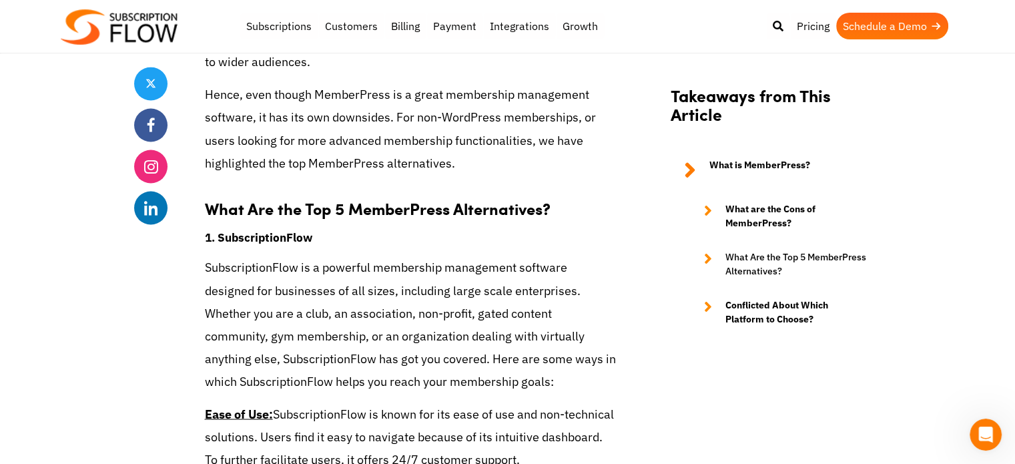
click at [524, 282] on p "SubscriptionFlow is a powerful membership management software designed for busi…" at bounding box center [410, 324] width 411 height 137
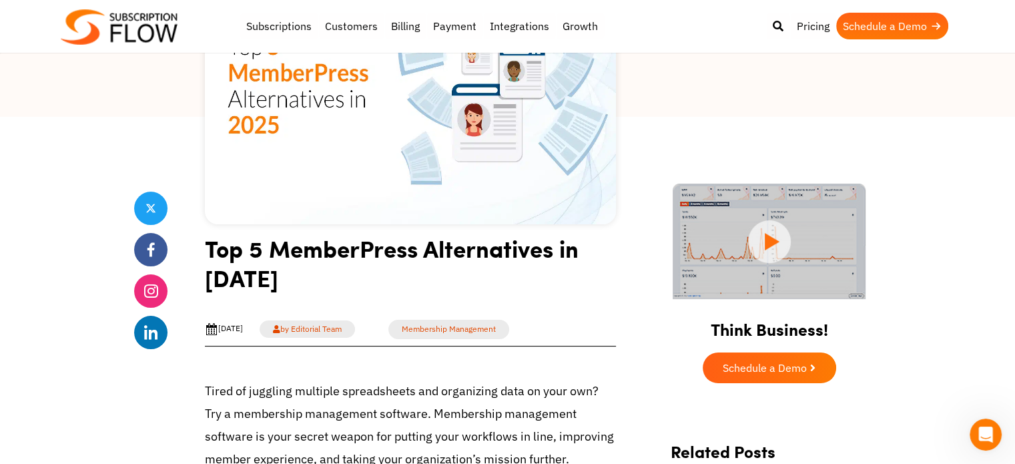
scroll to position [181, 0]
